Goal: Navigation & Orientation: Find specific page/section

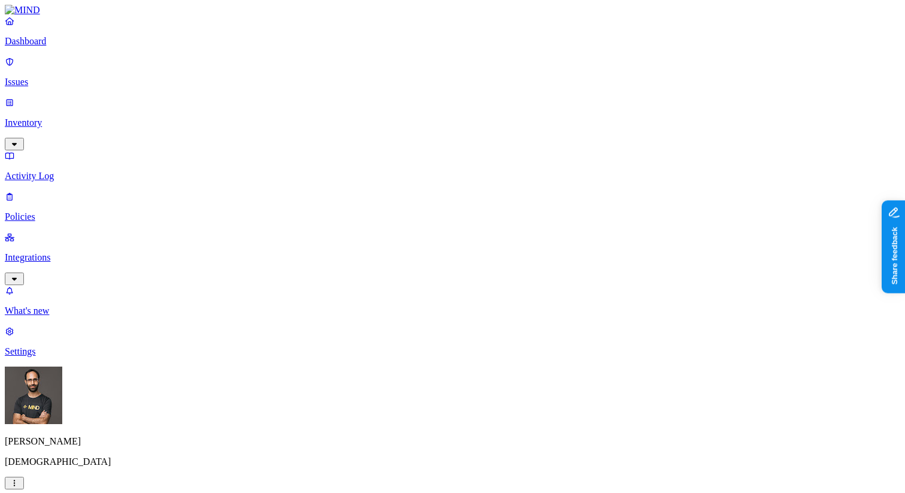
click at [24, 479] on button "button" at bounding box center [14, 482] width 19 height 13
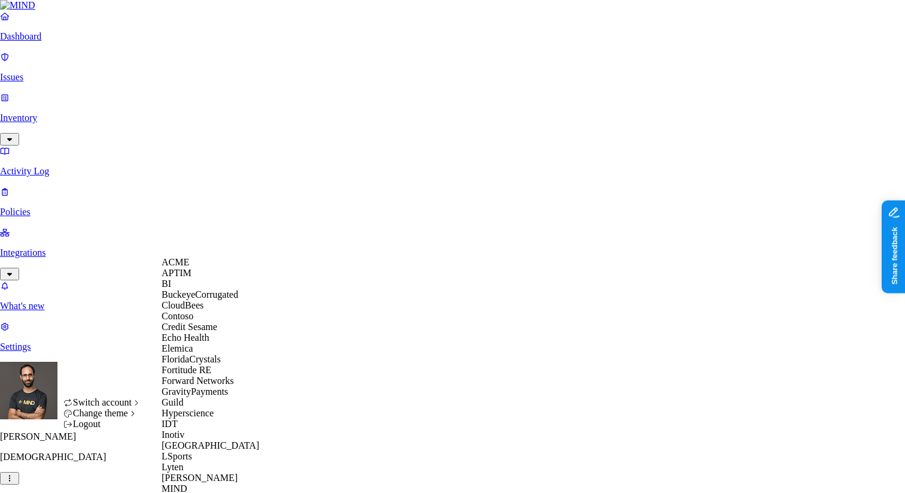
scroll to position [369, 0]
click at [215, 492] on span "National Geographic" at bounding box center [202, 499] width 80 height 10
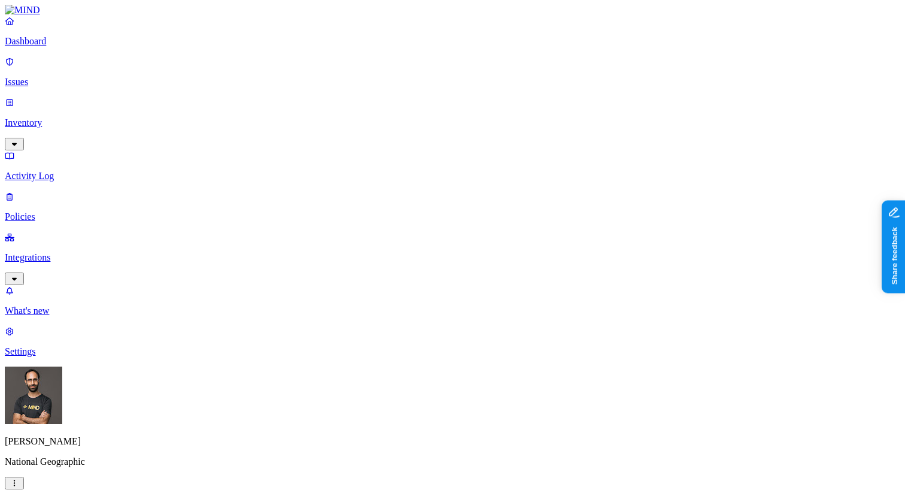
scroll to position [0, 0]
click at [59, 47] on p "Dashboard" at bounding box center [452, 41] width 895 height 11
click at [86, 211] on p "Policies" at bounding box center [452, 216] width 895 height 11
